Goal: Task Accomplishment & Management: Complete application form

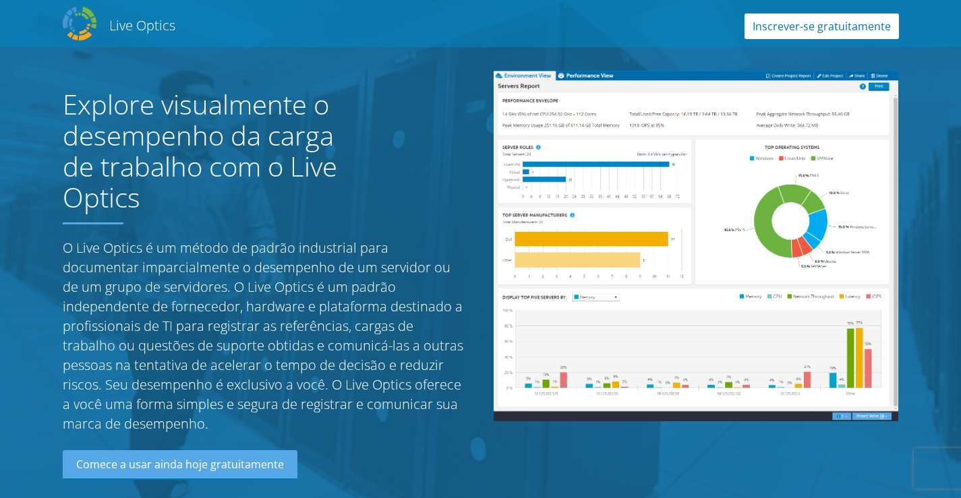
click at [792, 30] on link "Inscrever-se gratuitamente" at bounding box center [822, 26] width 154 height 26
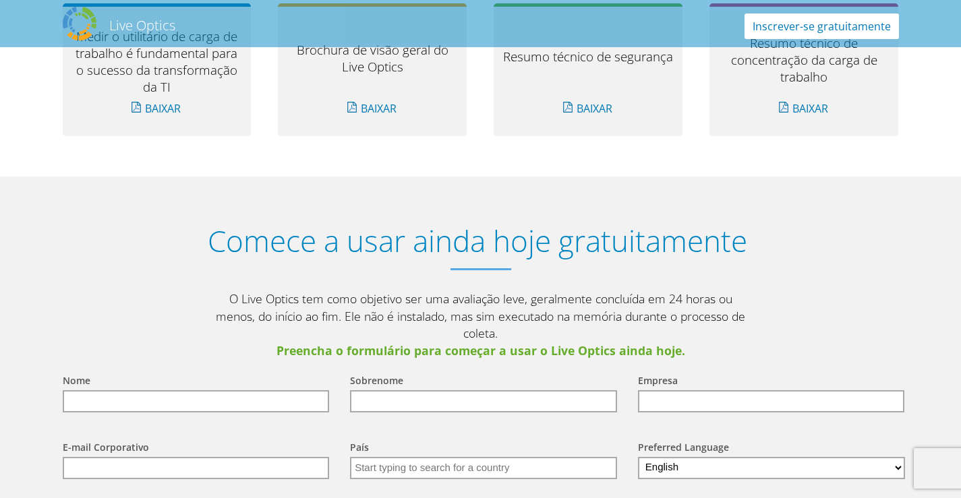
scroll to position [1503, 0]
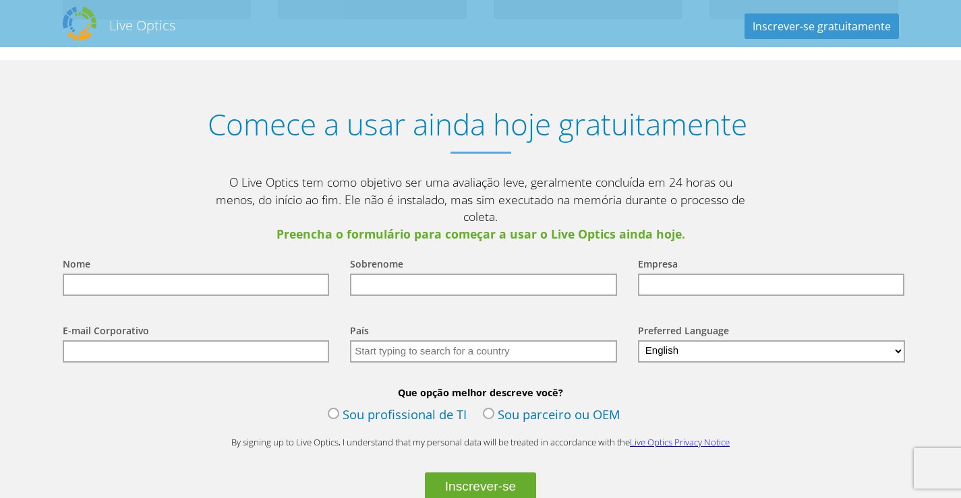
click at [216, 274] on input "text" at bounding box center [196, 285] width 267 height 22
click at [685, 341] on select "English Deutsch Español Français Italiano Polski Português Русский 한국어 中文 日本語" at bounding box center [772, 352] width 268 height 22
drag, startPoint x: 685, startPoint y: 334, endPoint x: 709, endPoint y: 332, distance: 24.4
click at [685, 341] on select "English Deutsch Español Français Italiano Polski Português Русский 한국어 中文 日本語" at bounding box center [772, 352] width 268 height 22
click at [709, 341] on select "English Deutsch Español Français Italiano Polski Português Русский 한국어 中文 日本語" at bounding box center [772, 352] width 268 height 22
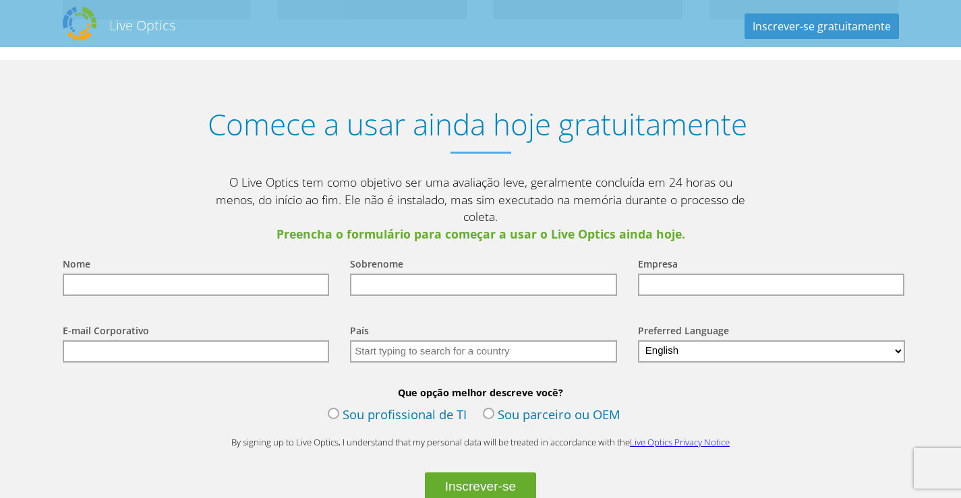
select select "pt-BR"
click at [638, 341] on select "English Deutsch Español Français Italiano Polski Português Русский 한국어 中文 日本語" at bounding box center [772, 352] width 268 height 22
click at [337, 357] on div "País Selecionar Andorra Emirados Árabes Unidos Afeganistão Antígua e Barbuda An…" at bounding box center [481, 343] width 288 height 67
click at [303, 274] on input "text" at bounding box center [196, 285] width 267 height 22
type input "Monitoramento"
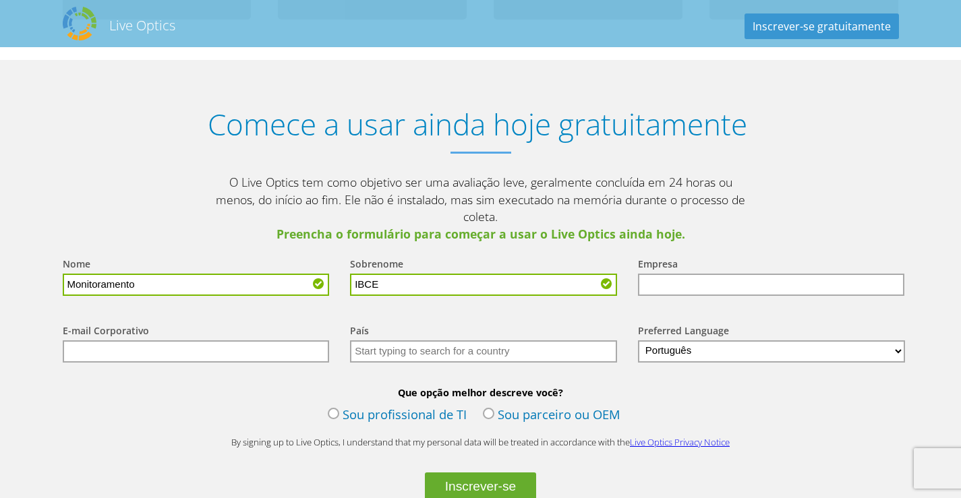
type input "IBCE"
type input "Grupo IBCE"
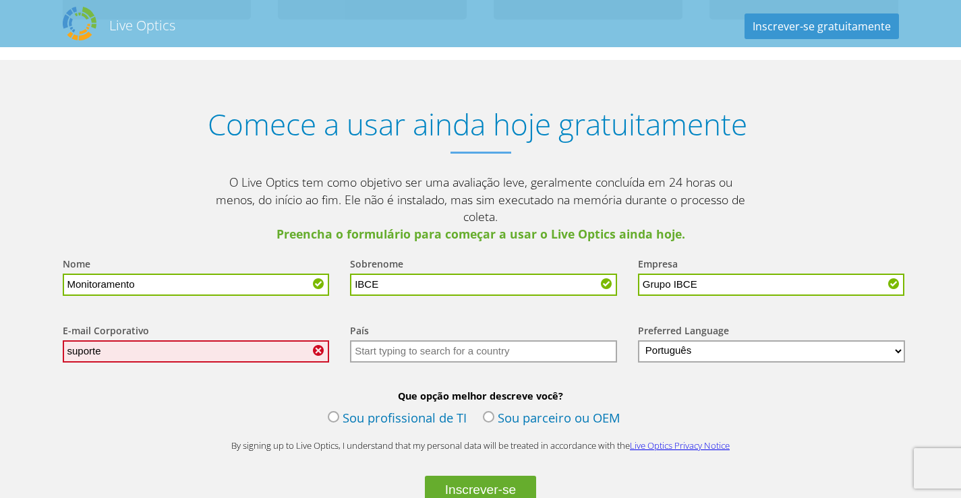
type input "[EMAIL_ADDRESS][DOMAIN_NAME]"
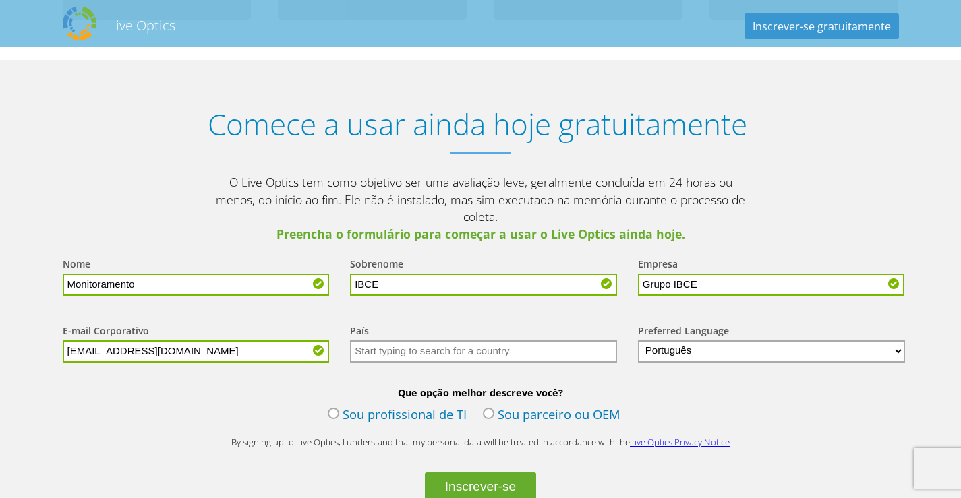
click at [325, 395] on div "Que opção melhor descreve você? Sou profissional de TI Sou parceiro ou OEM" at bounding box center [480, 407] width 863 height 43
click at [437, 341] on input "text" at bounding box center [483, 352] width 267 height 22
type input "[GEOGRAPHIC_DATA]"
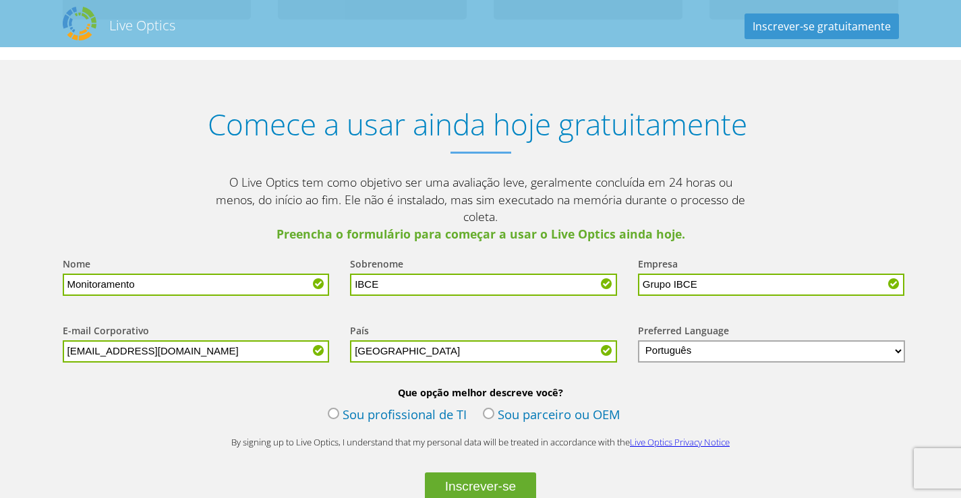
click at [759, 388] on div "Que opção melhor descreve você? Sou profissional de TI Sou parceiro ou OEM" at bounding box center [480, 407] width 863 height 43
click at [396, 406] on label "Sou profissional de TI" at bounding box center [397, 416] width 139 height 20
click at [0, 0] on input "Sou profissional de TI" at bounding box center [0, 0] width 0 height 0
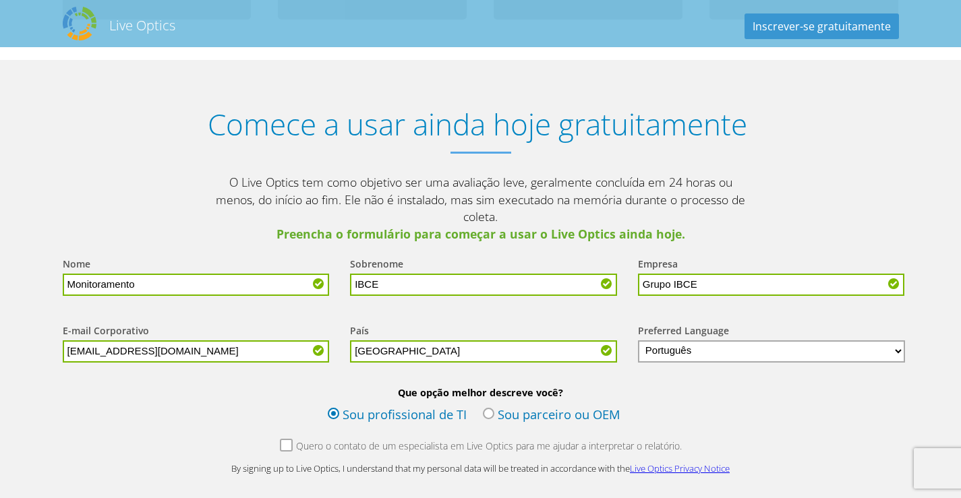
scroll to position [1772, 0]
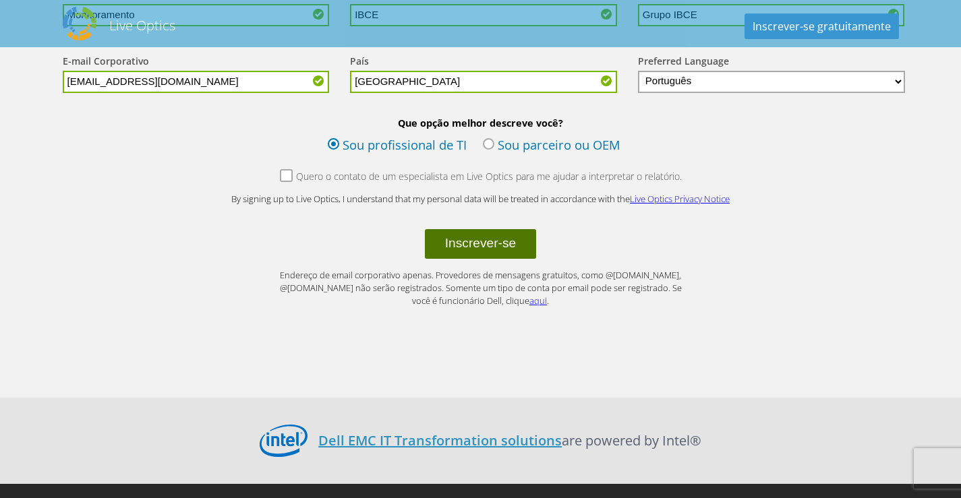
click at [473, 229] on button "Inscrever-se" at bounding box center [481, 244] width 112 height 30
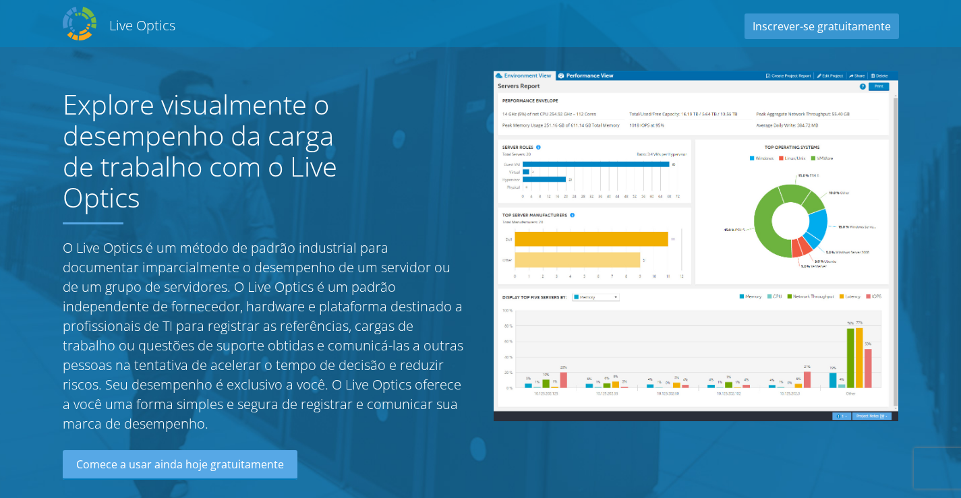
click at [365, 208] on h1 "Explore visualmente o desempenho da carga de trabalho com o Live Optics" at bounding box center [214, 151] width 303 height 124
